Goal: Transaction & Acquisition: Purchase product/service

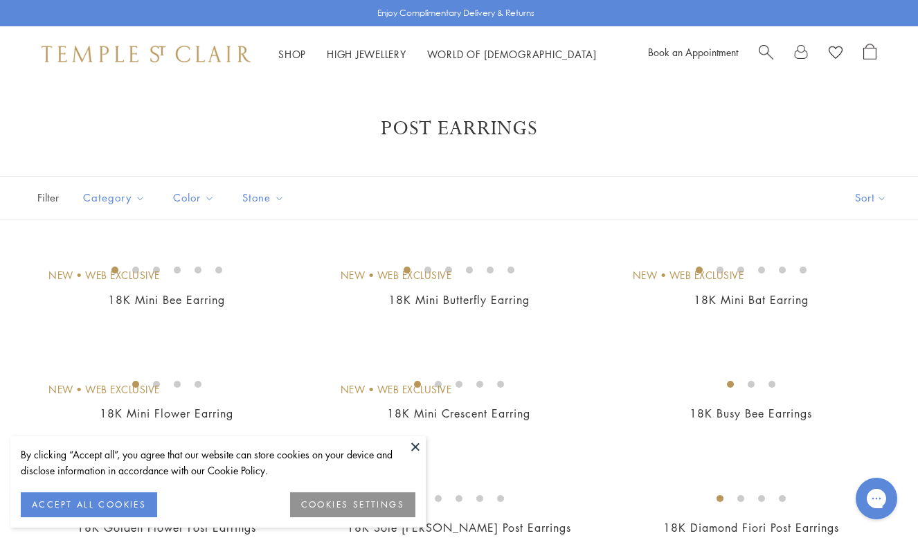
click at [378, 504] on button "COOKIES SETTINGS" at bounding box center [352, 504] width 125 height 25
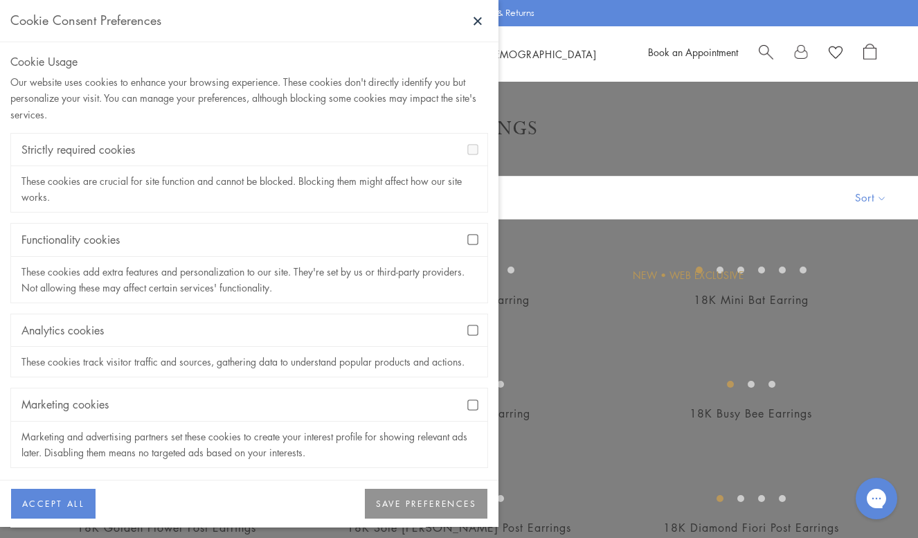
click at [425, 509] on button "SAVE PREFERENCES" at bounding box center [426, 504] width 122 height 30
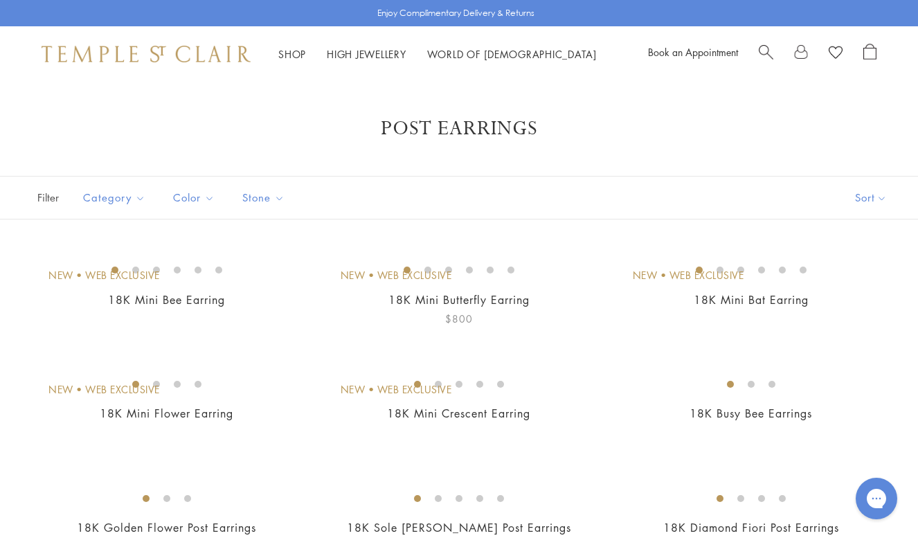
click at [0, 0] on img at bounding box center [0, 0] width 0 height 0
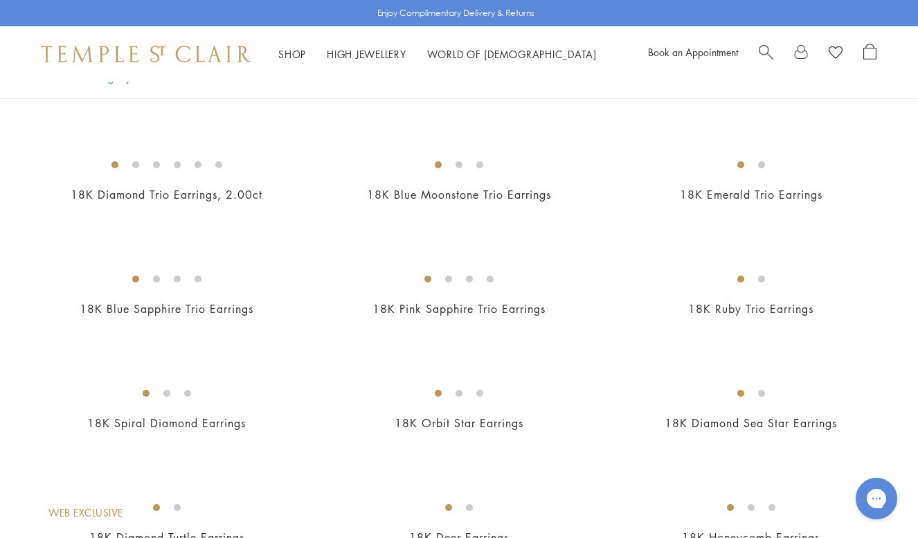
scroll to position [688, 0]
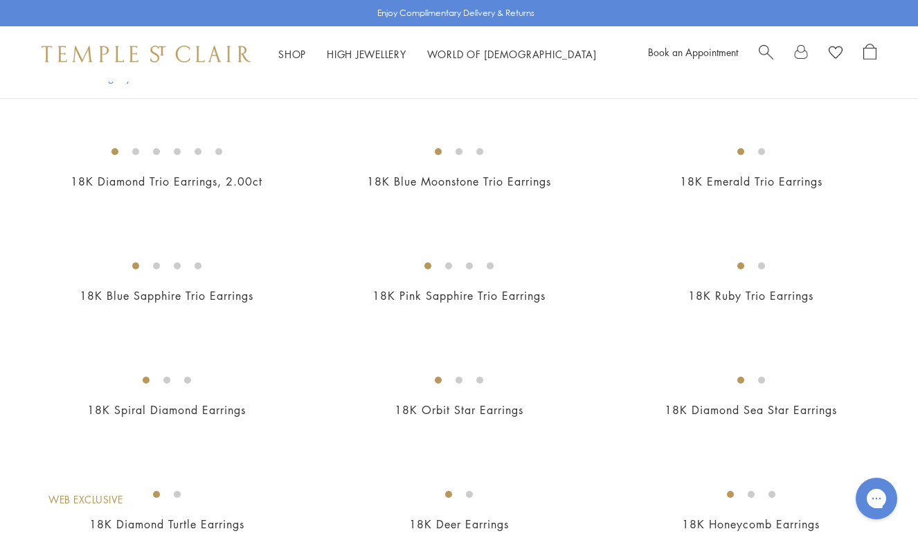
click at [0, 0] on img at bounding box center [0, 0] width 0 height 0
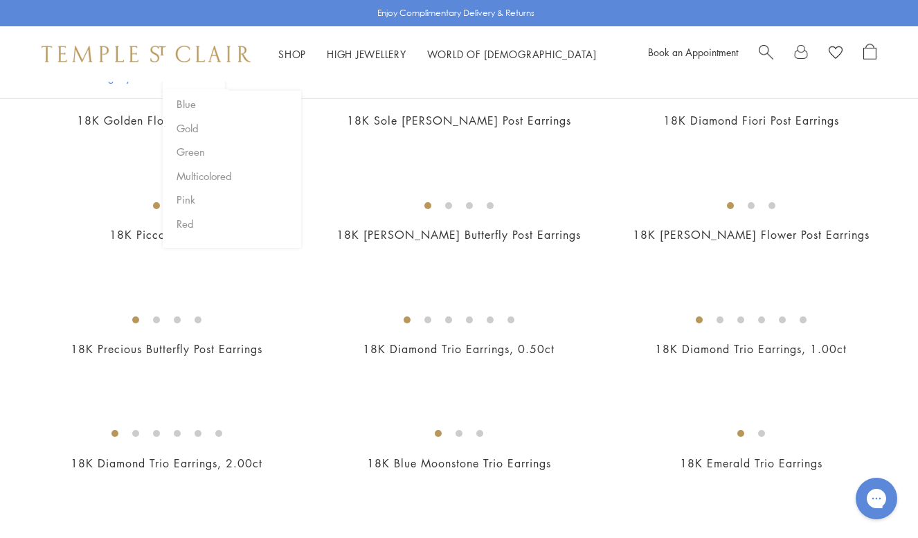
scroll to position [374, 0]
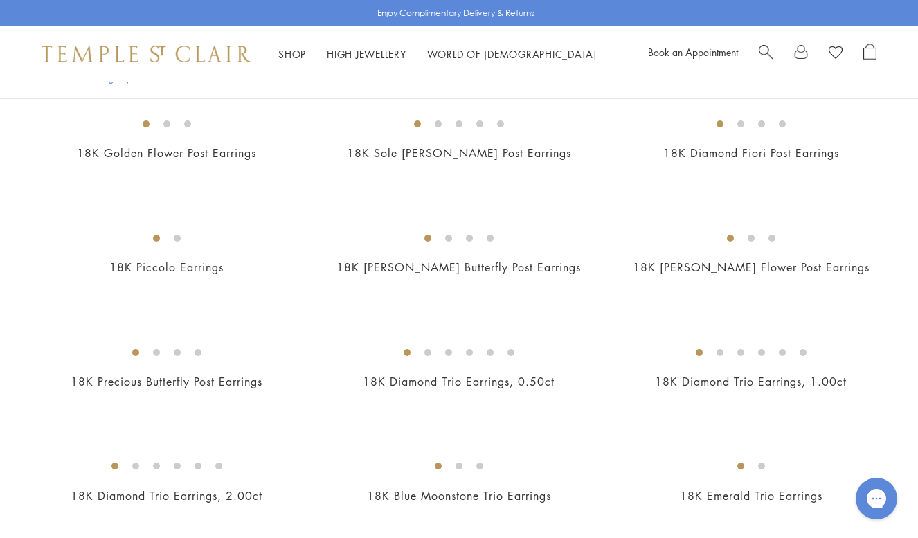
click at [0, 0] on img at bounding box center [0, 0] width 0 height 0
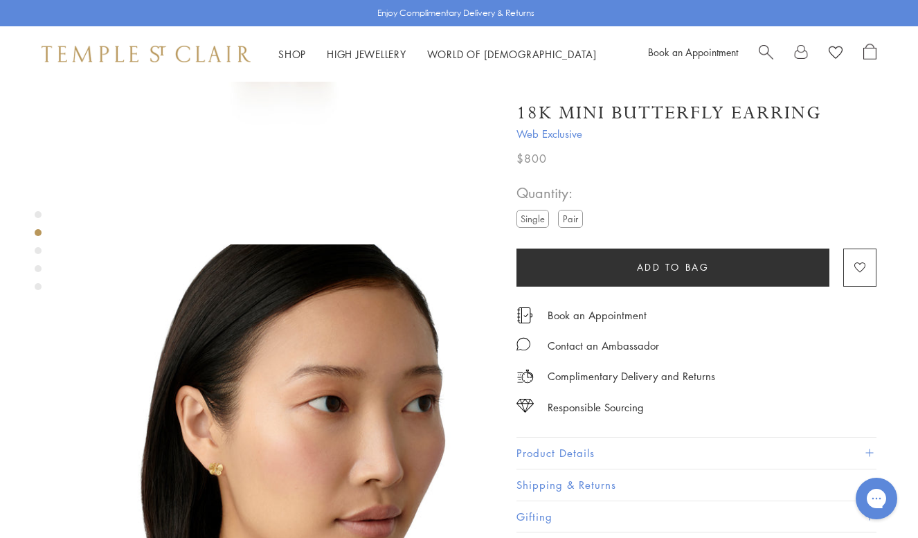
scroll to position [286, 0]
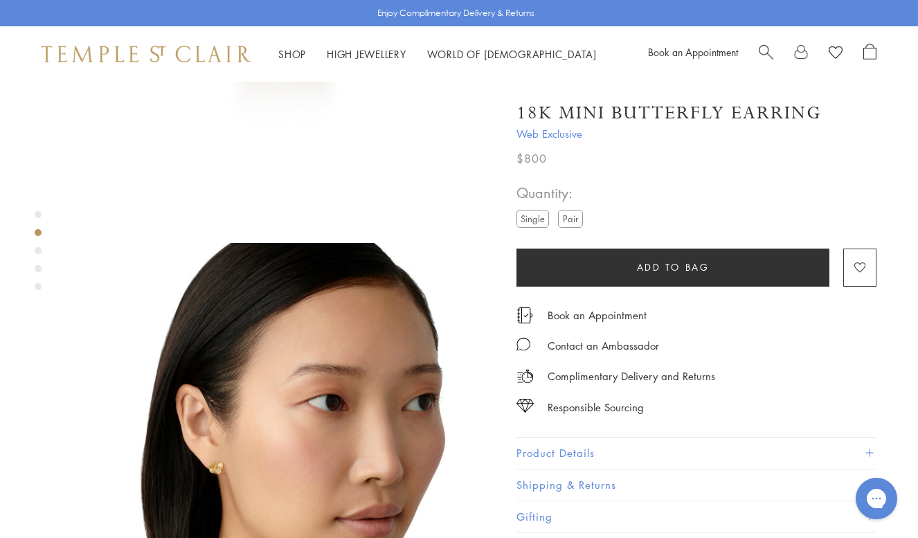
click at [547, 39] on icon "Close dialog" at bounding box center [546, 38] width 7 height 7
click at [231, 430] on img at bounding box center [282, 456] width 426 height 426
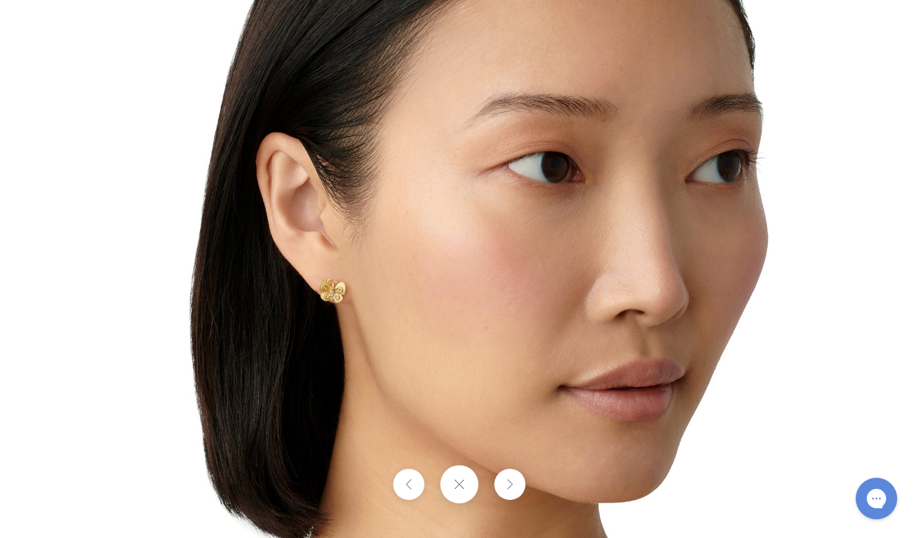
click at [810, 108] on img at bounding box center [459, 269] width 810 height 810
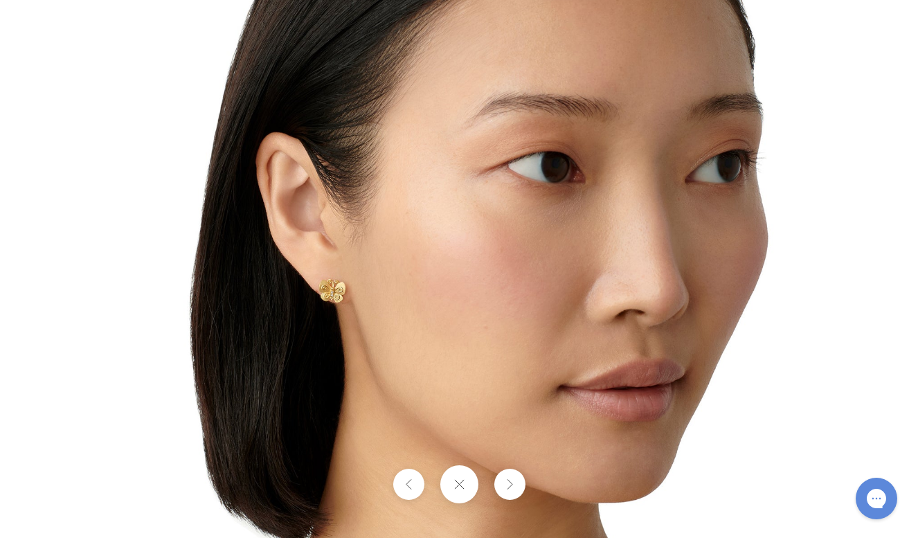
click at [450, 477] on button at bounding box center [458, 484] width 38 height 38
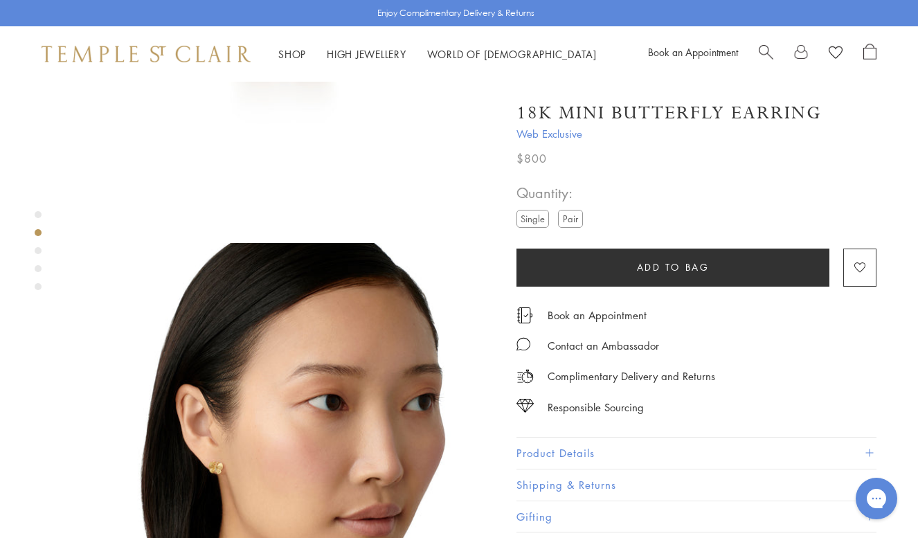
click at [573, 215] on label "Pair" at bounding box center [570, 218] width 25 height 17
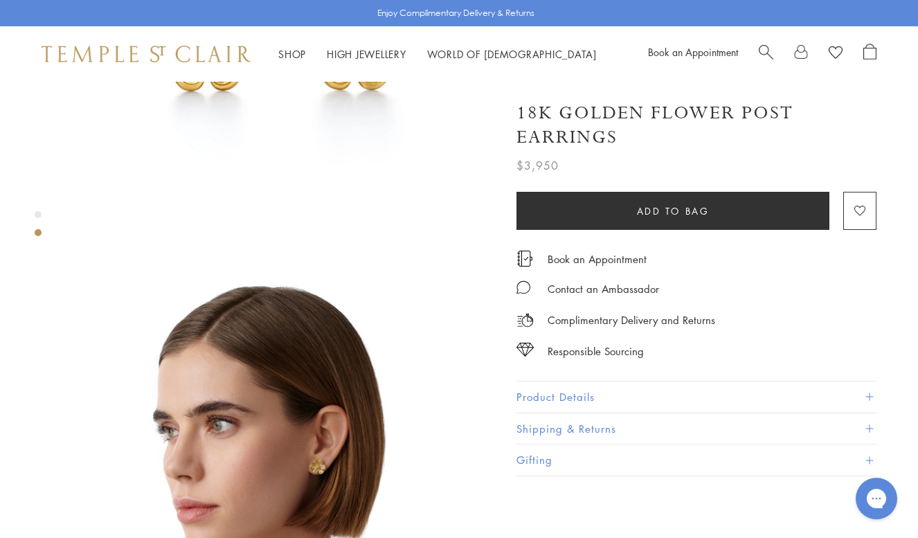
scroll to position [245, 0]
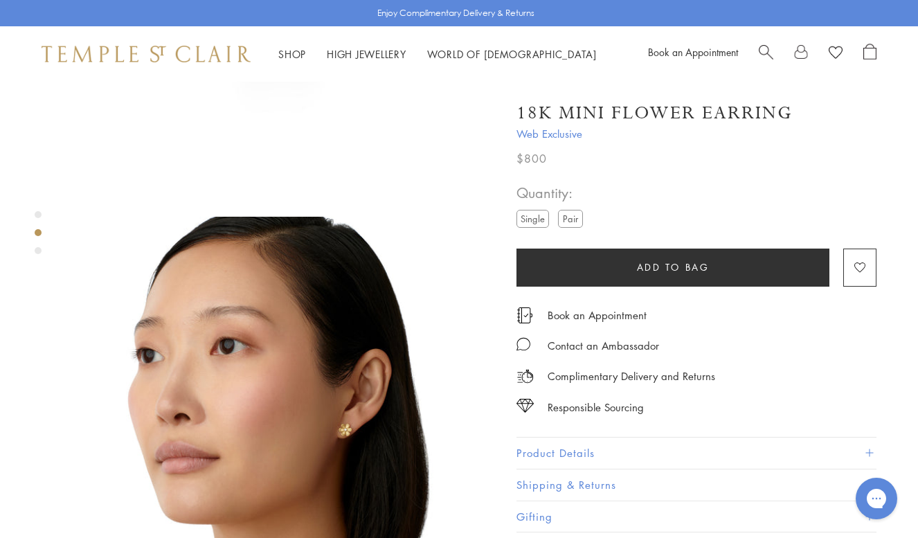
scroll to position [320, 0]
